Goal: Task Accomplishment & Management: Use online tool/utility

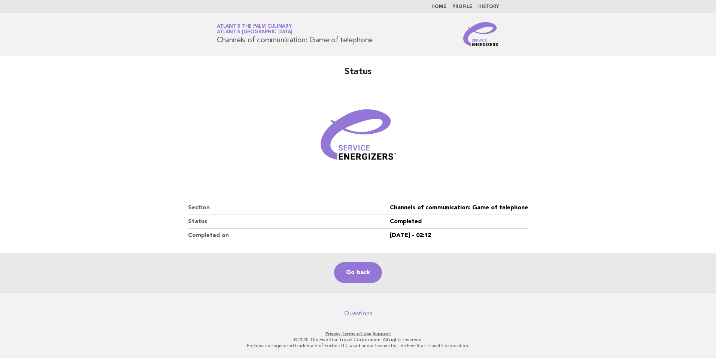
click at [445, 6] on link "Home" at bounding box center [439, 6] width 15 height 4
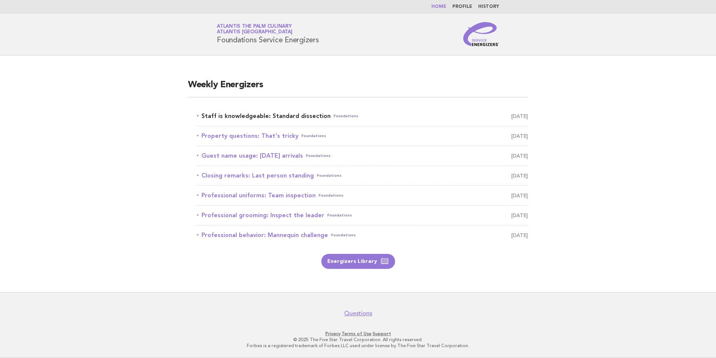
click at [239, 116] on link "Staff is knowledgeable: Standard dissection Foundations August 30" at bounding box center [362, 116] width 331 height 10
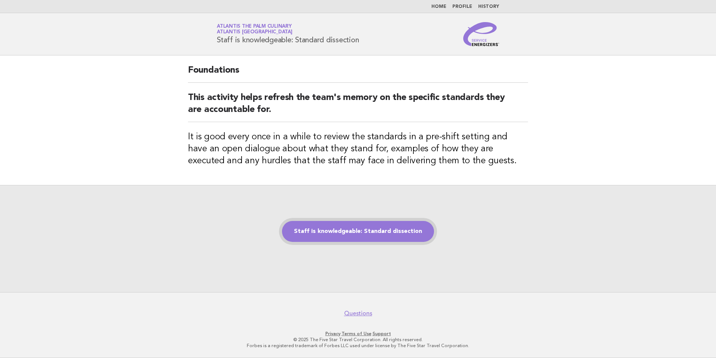
click at [362, 232] on link "Staff is knowledgeable: Standard dissection" at bounding box center [358, 231] width 152 height 21
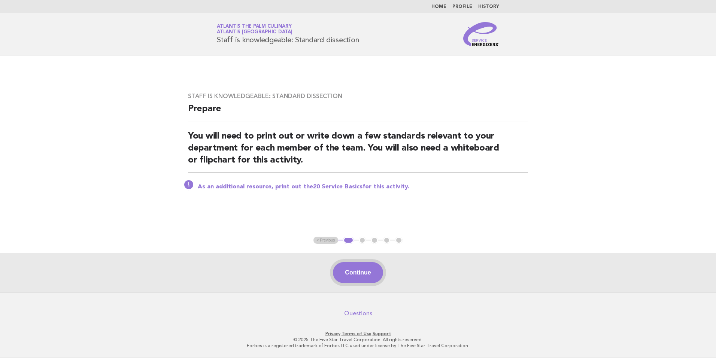
click at [359, 281] on button "Continue" at bounding box center [358, 272] width 50 height 21
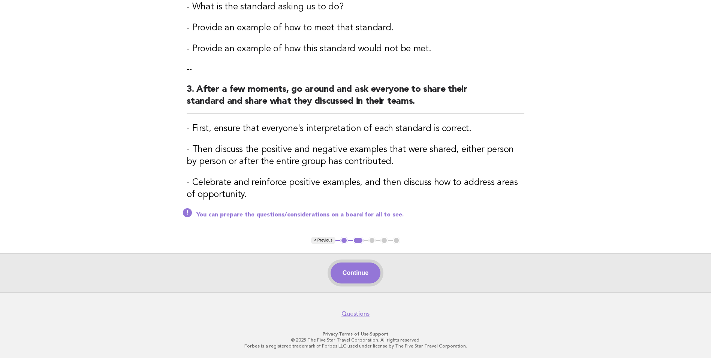
click at [346, 268] on button "Continue" at bounding box center [355, 273] width 50 height 21
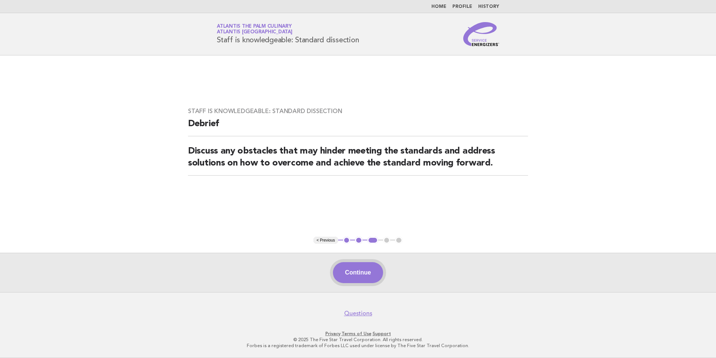
click at [370, 272] on button "Continue" at bounding box center [358, 272] width 50 height 21
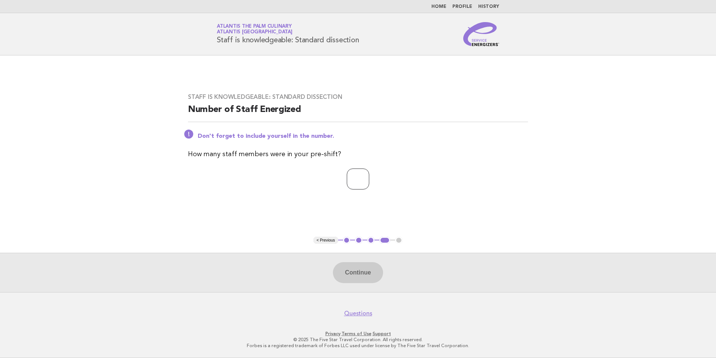
click at [359, 186] on input "number" at bounding box center [358, 179] width 22 height 21
type input "**"
click at [355, 281] on button "Continue" at bounding box center [358, 272] width 50 height 21
